Goal: Check status: Check status

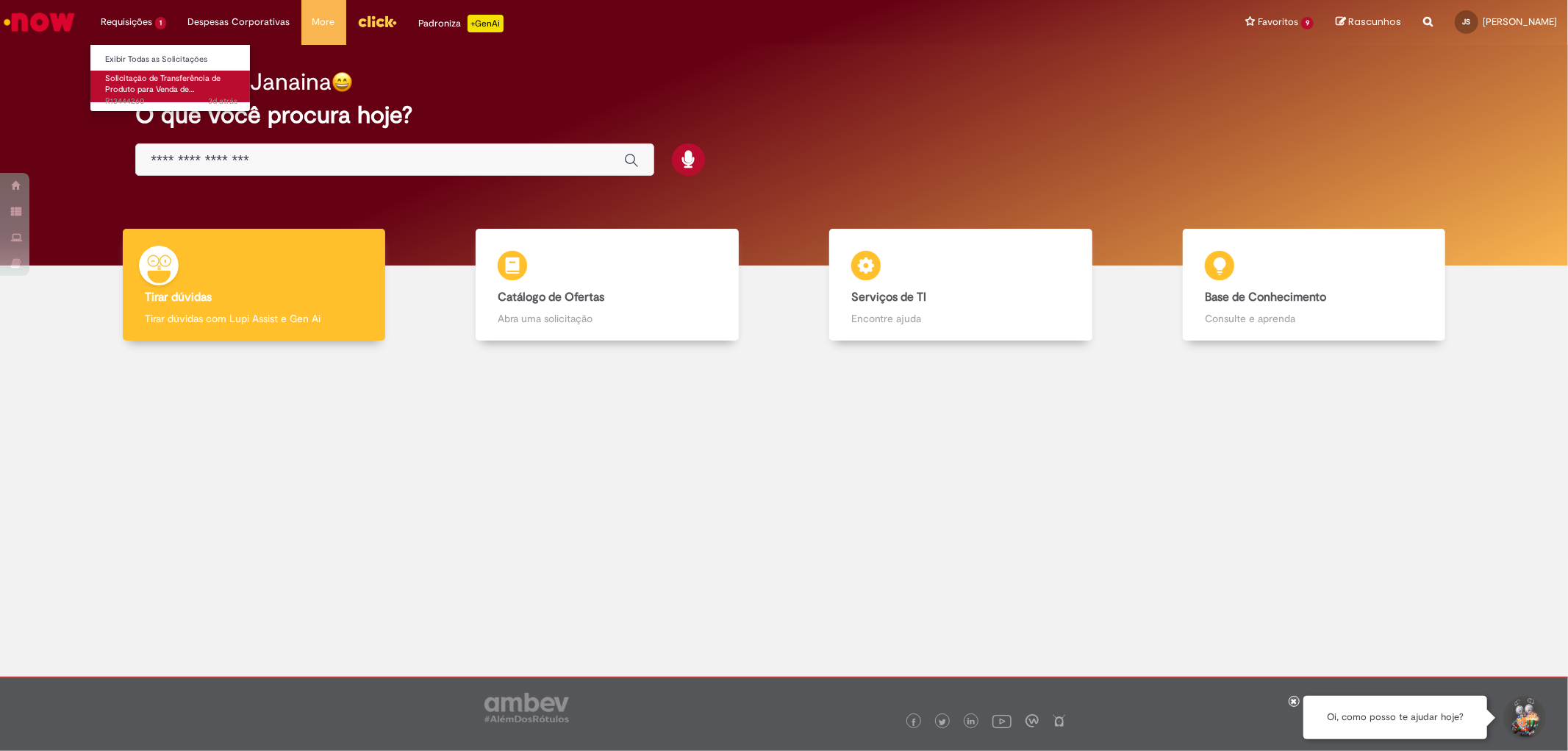
click at [153, 79] on span "Solicitação de Transferência de Produto para Venda de…" at bounding box center [163, 84] width 115 height 23
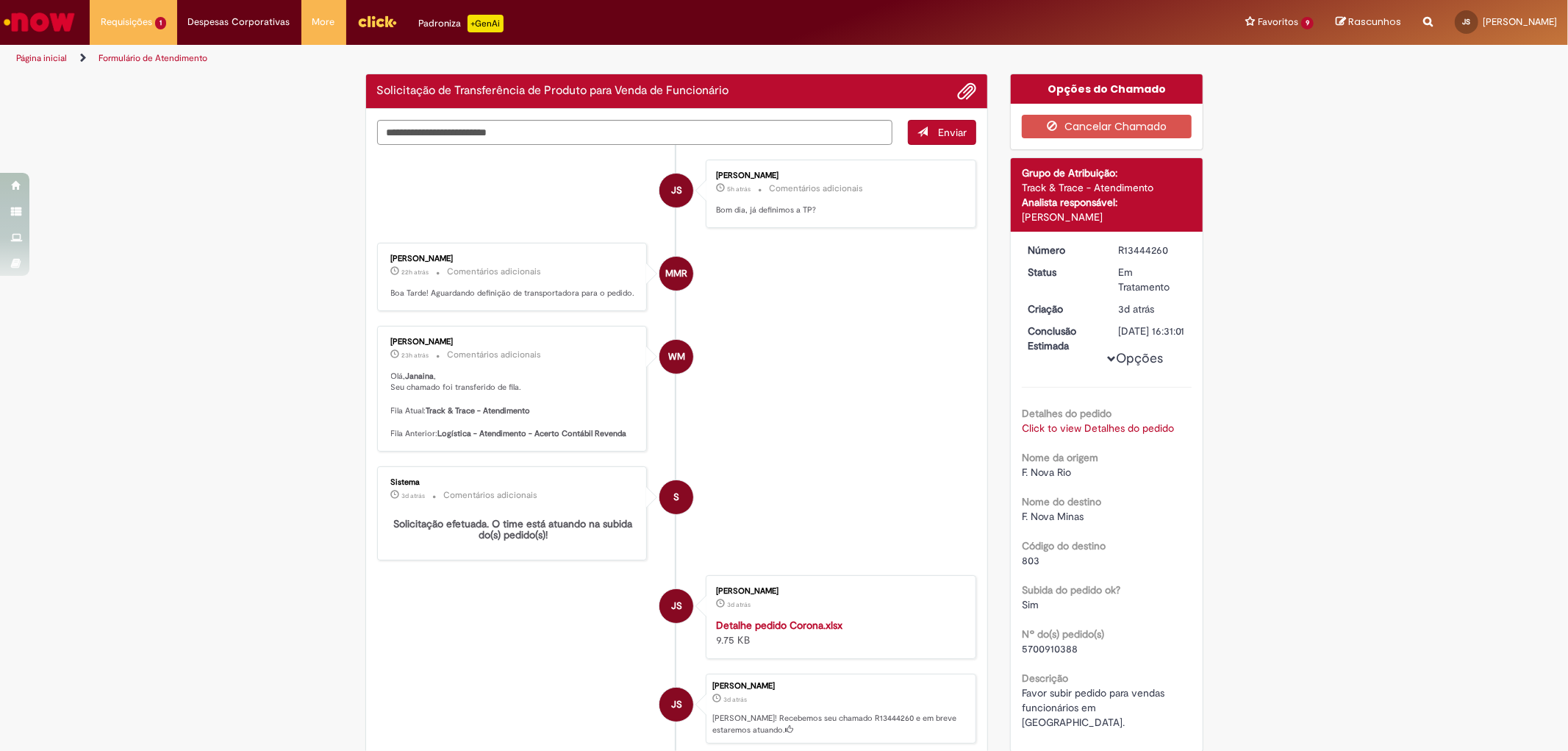
click at [785, 294] on li "MMR Matheus Maia Rocha 22h atrás 22 horas atrás Comentários adicionais Boa Tard…" at bounding box center [677, 277] width 600 height 68
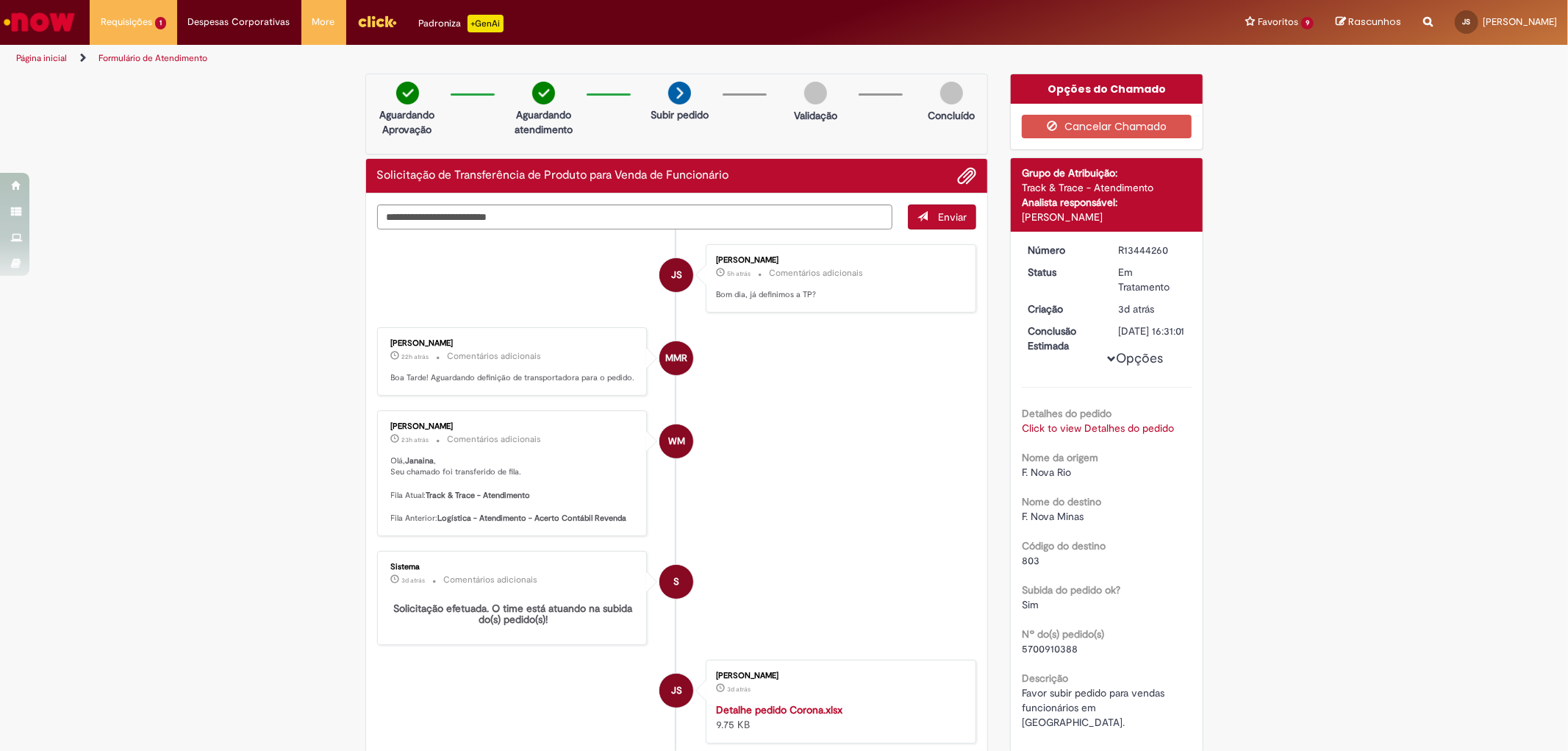
click at [1142, 250] on div "R13444260" at bounding box center [1152, 250] width 68 height 15
copy div "R13444260"
click at [1061, 655] on span "5700910388" at bounding box center [1050, 648] width 56 height 13
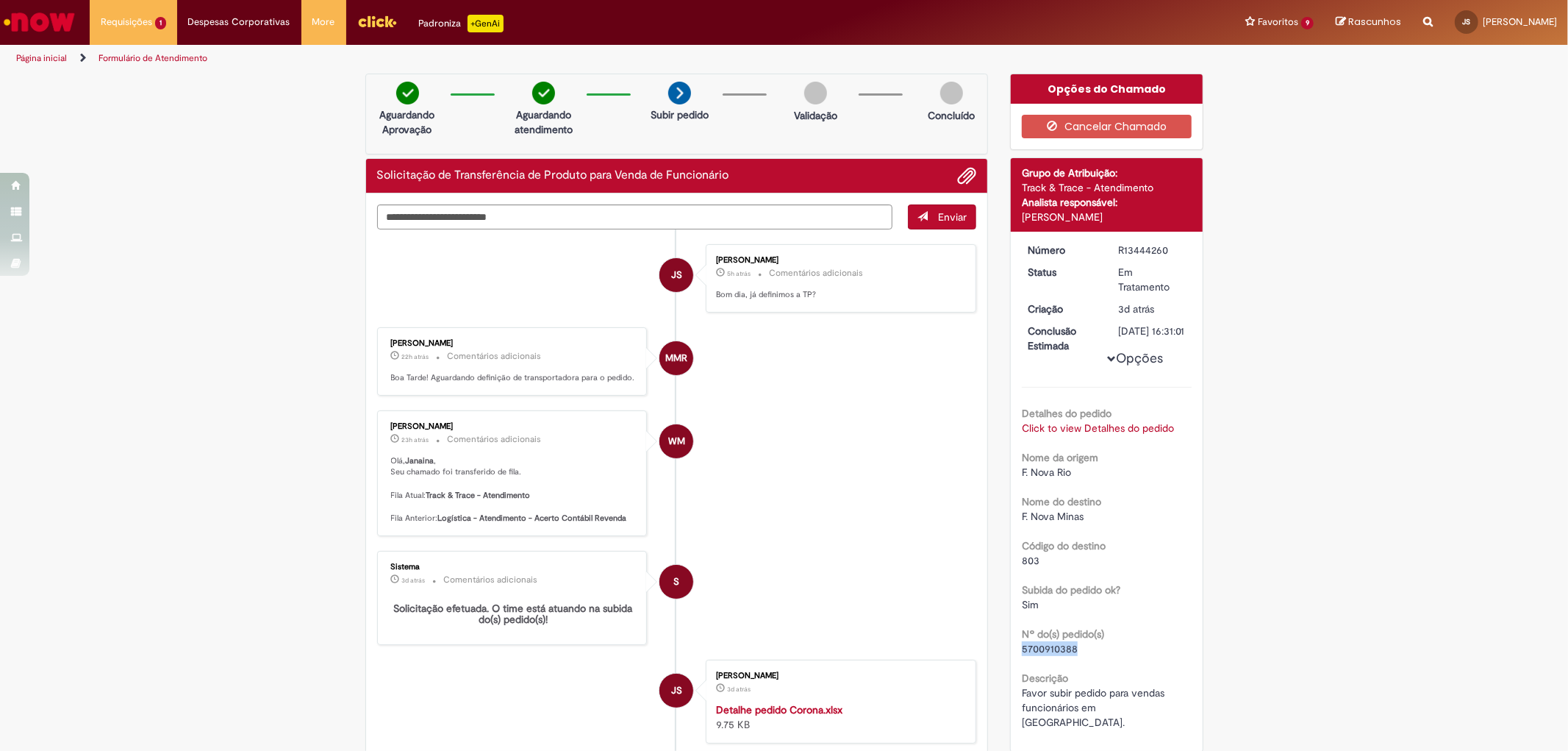
copy span "5700910388"
click at [384, 23] on img "Menu Cabeçalho" at bounding box center [377, 21] width 40 height 22
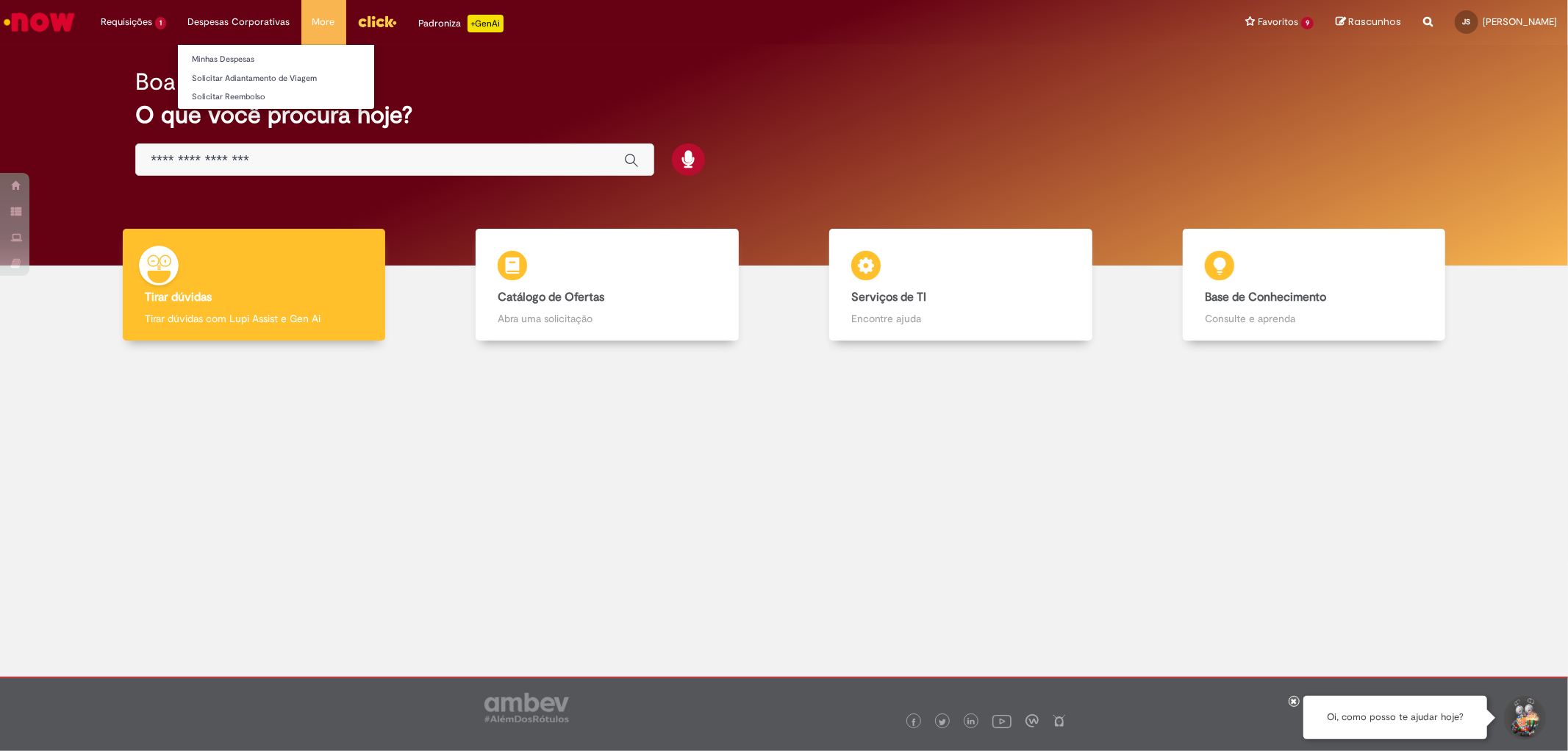
click at [177, 16] on li "Despesas Corporativas Minhas Despesas Solicitar Adiantamento de Viagem Solicita…" at bounding box center [133, 22] width 87 height 44
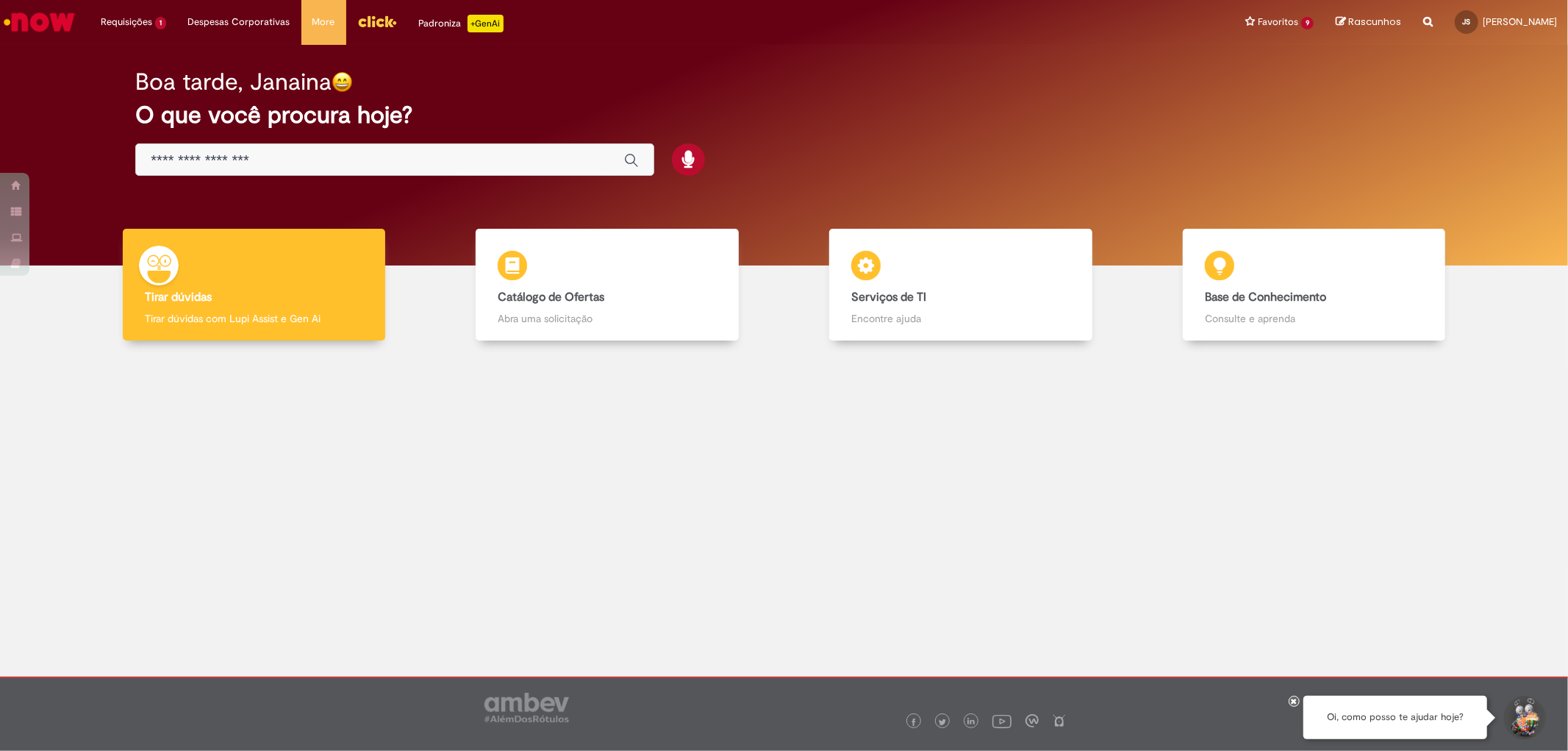
click at [357, 25] on img "Menu Cabeçalho" at bounding box center [377, 21] width 40 height 22
